Goal: Navigation & Orientation: Find specific page/section

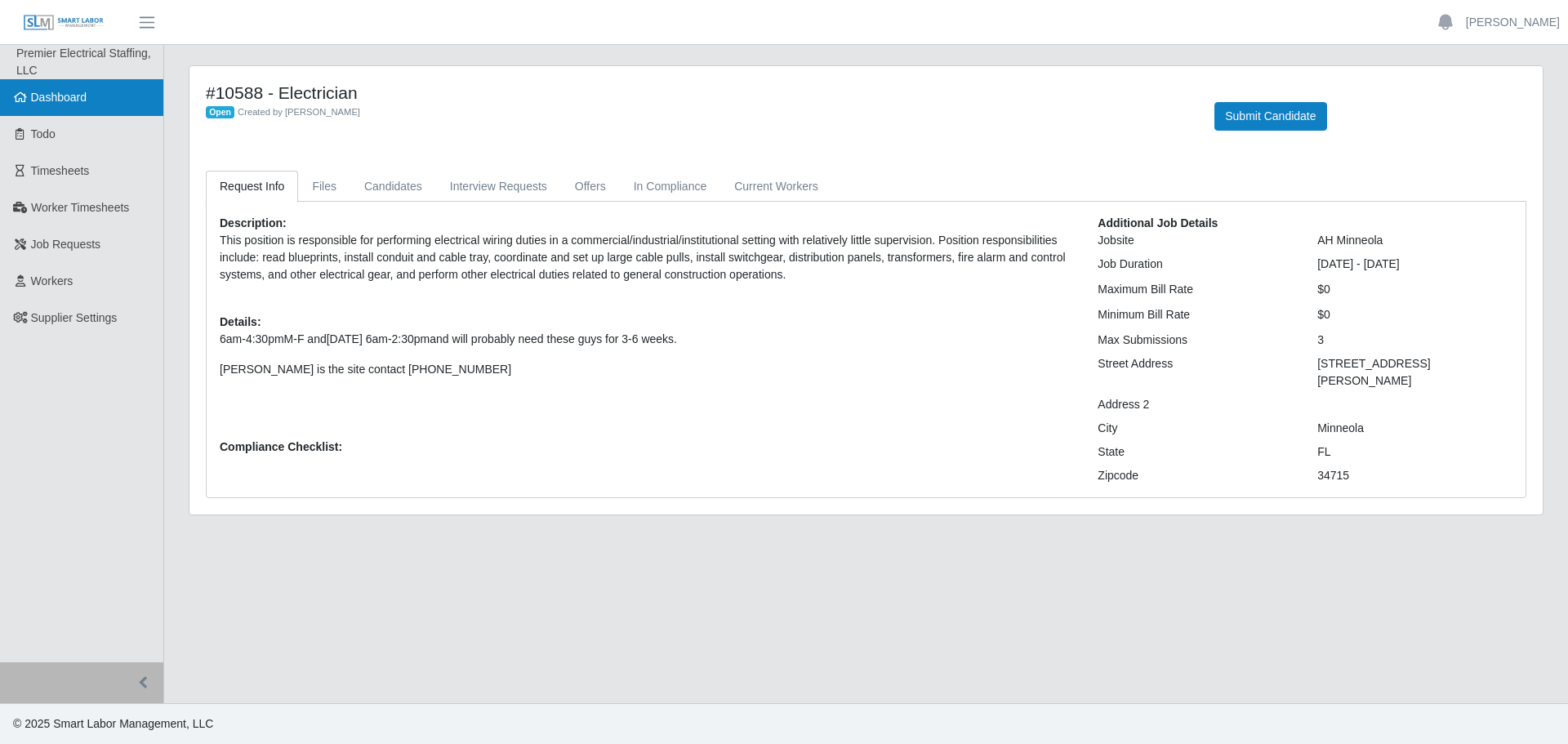
click at [74, 102] on span "Dashboard" at bounding box center [59, 97] width 57 height 13
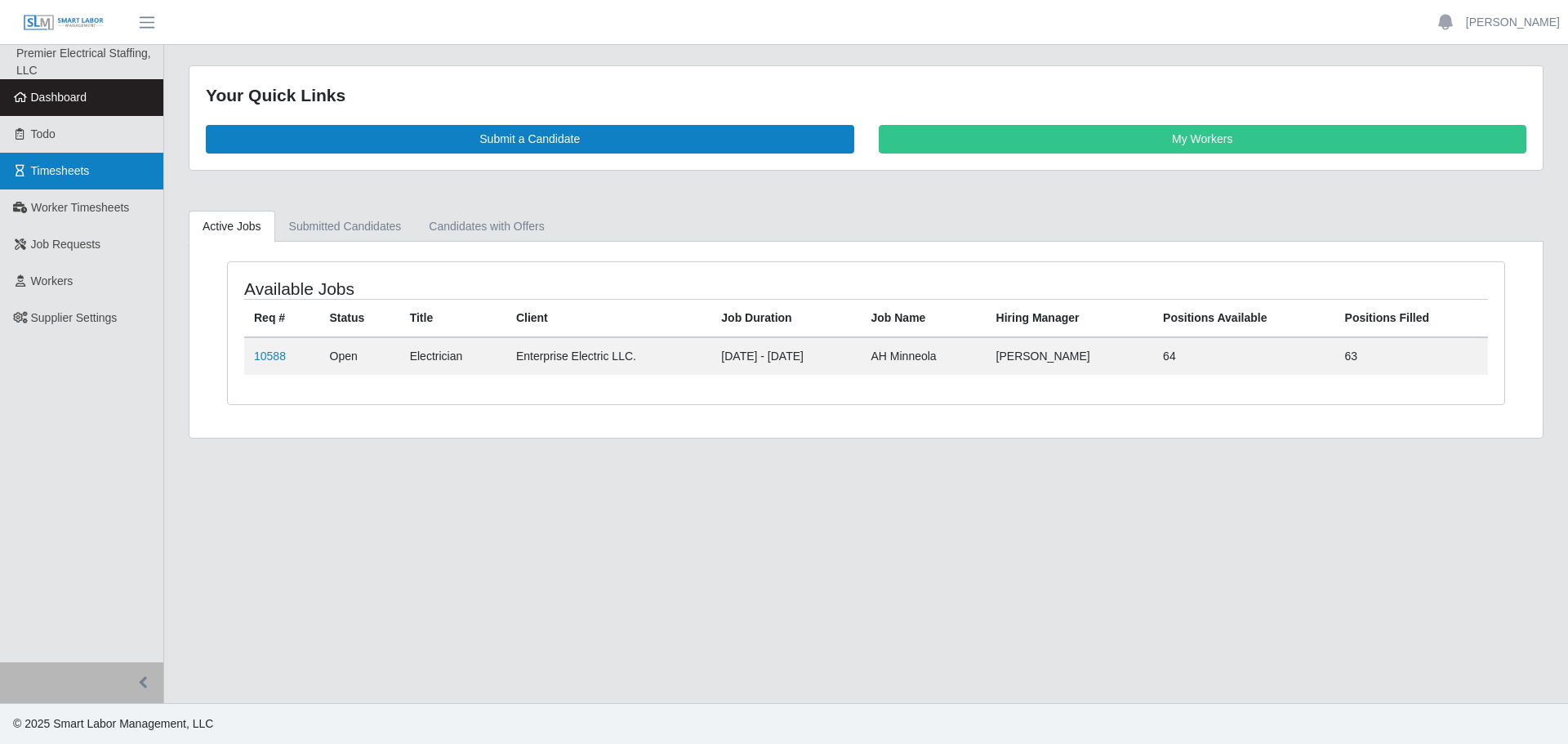
click at [72, 175] on span "Timesheets" at bounding box center [60, 171] width 59 height 13
